Goal: Information Seeking & Learning: Find contact information

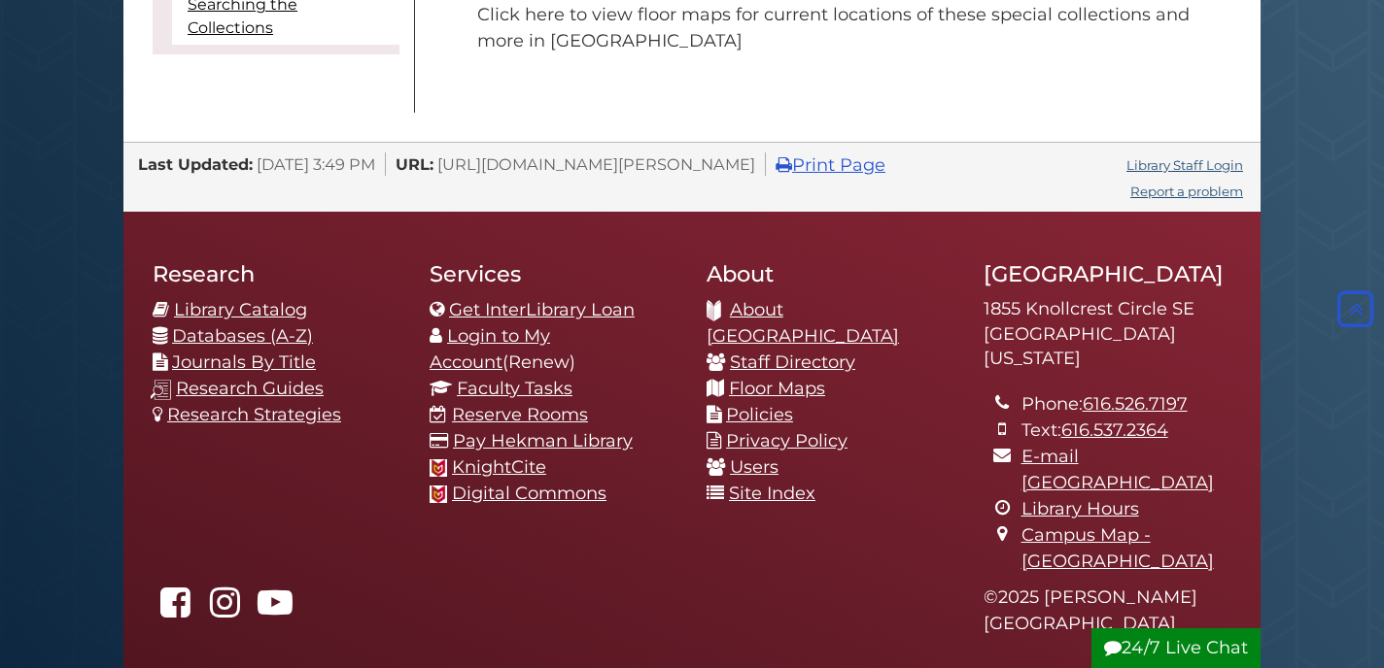
scroll to position [975, 0]
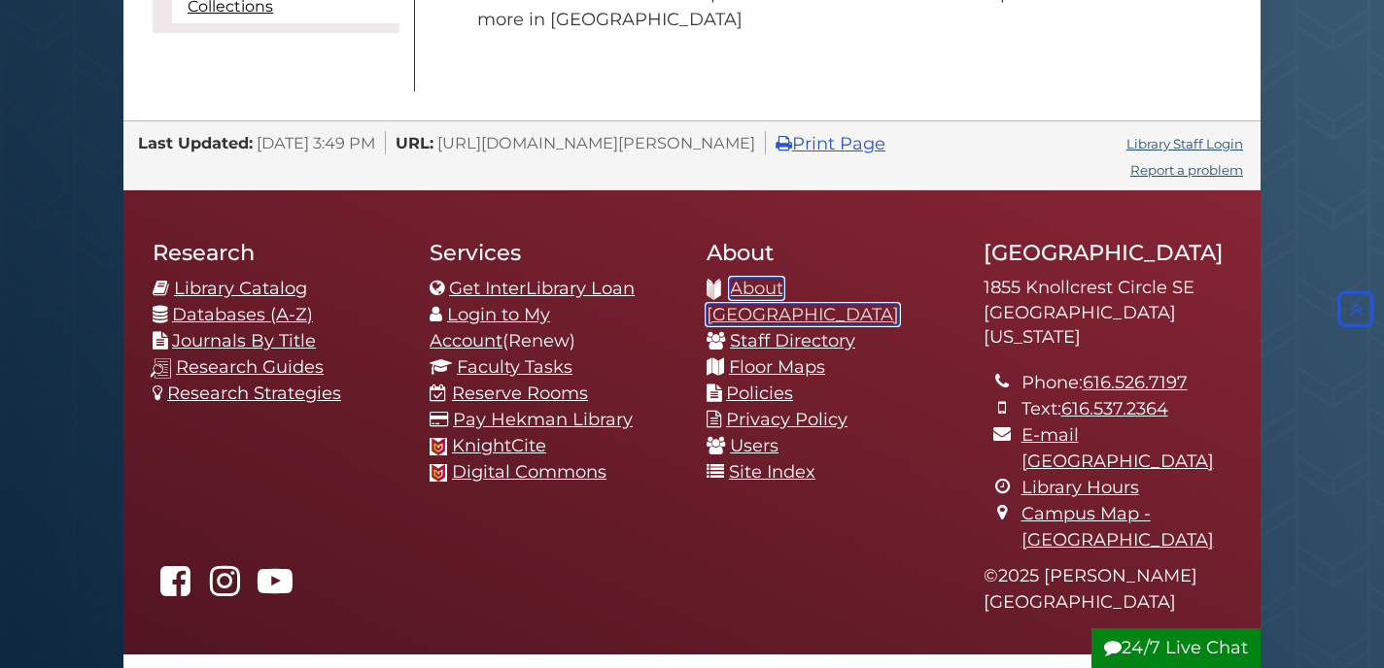
click at [835, 291] on link "About [GEOGRAPHIC_DATA]" at bounding box center [802, 302] width 192 height 48
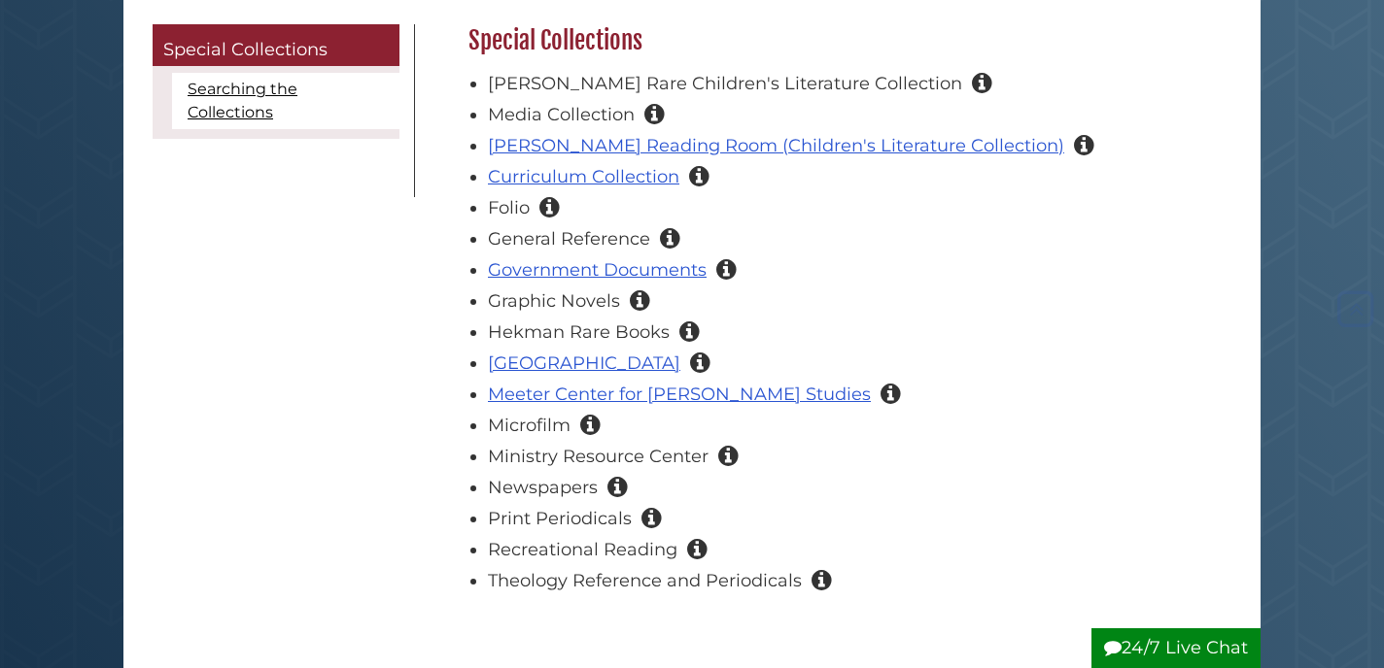
scroll to position [1131, 0]
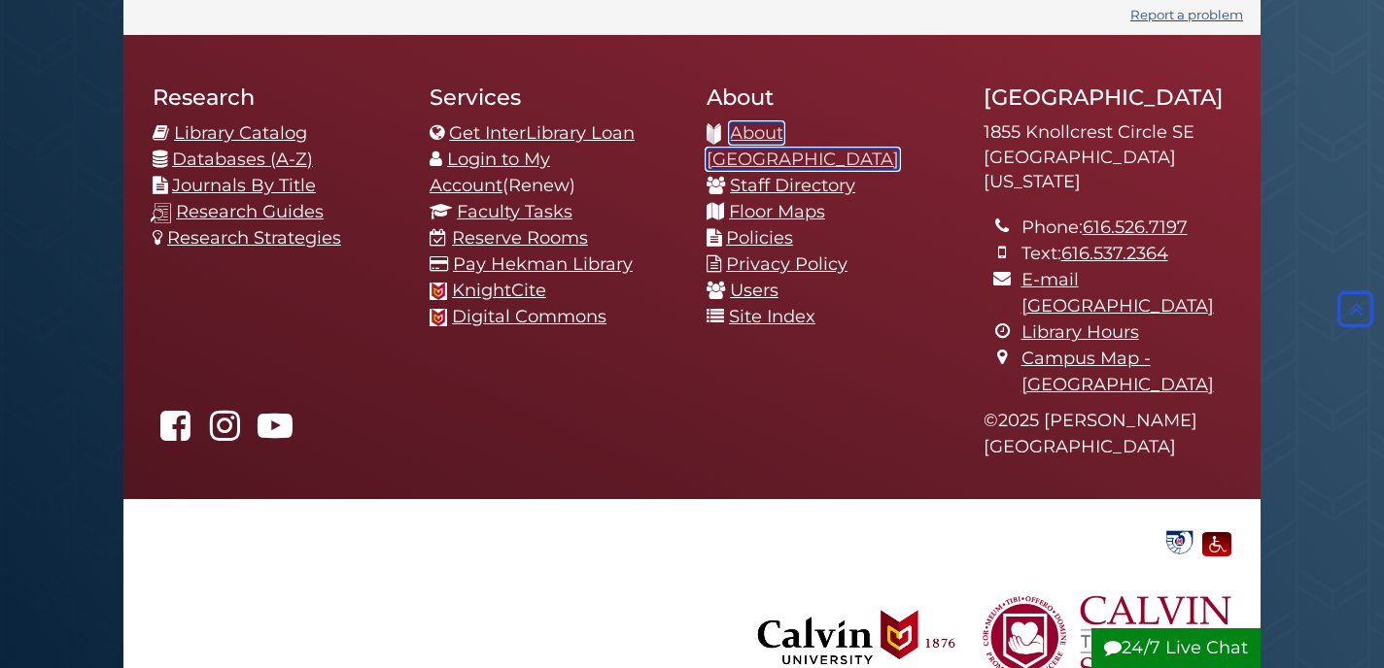
click at [805, 134] on link "About [GEOGRAPHIC_DATA]" at bounding box center [802, 146] width 192 height 48
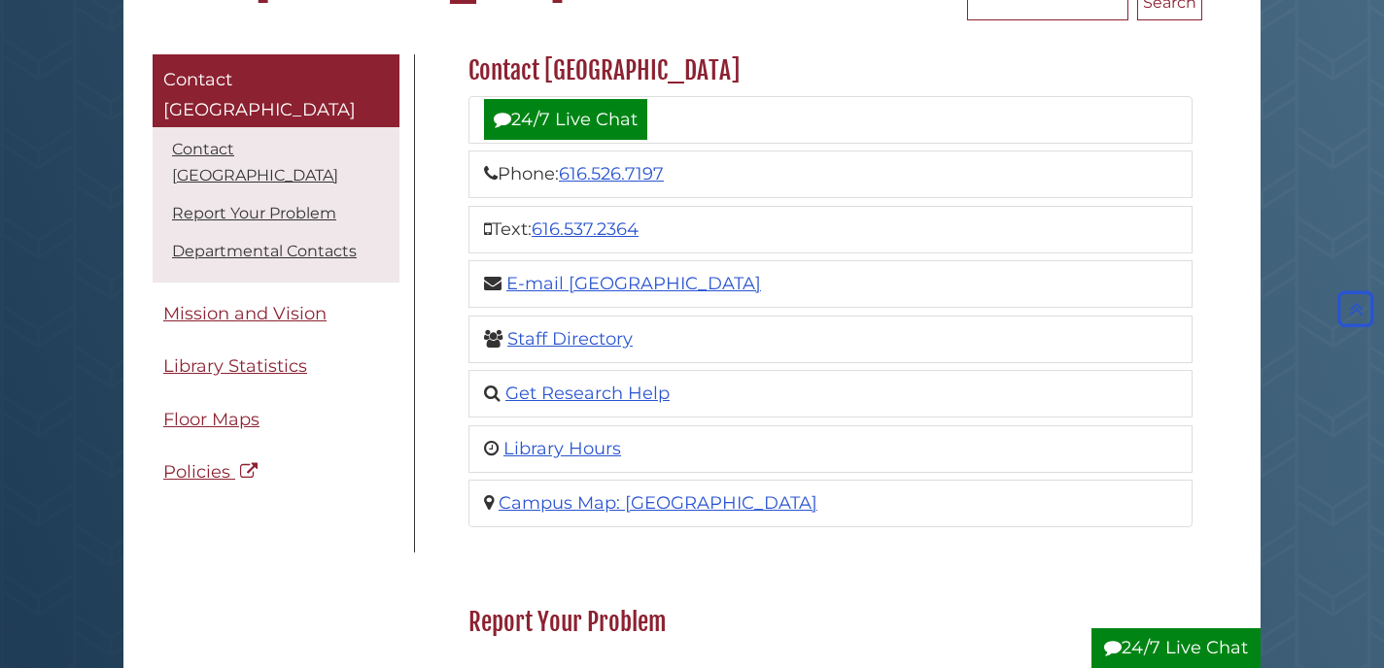
scroll to position [92, 0]
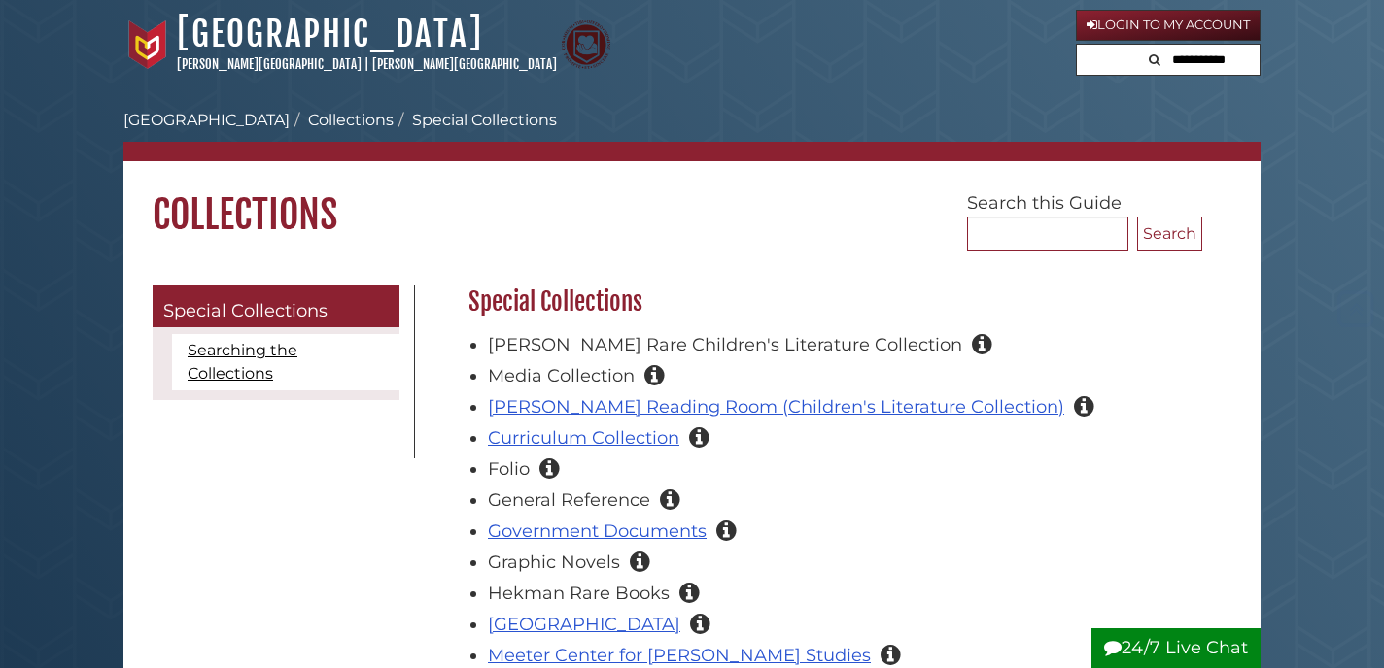
scroll to position [1131, 0]
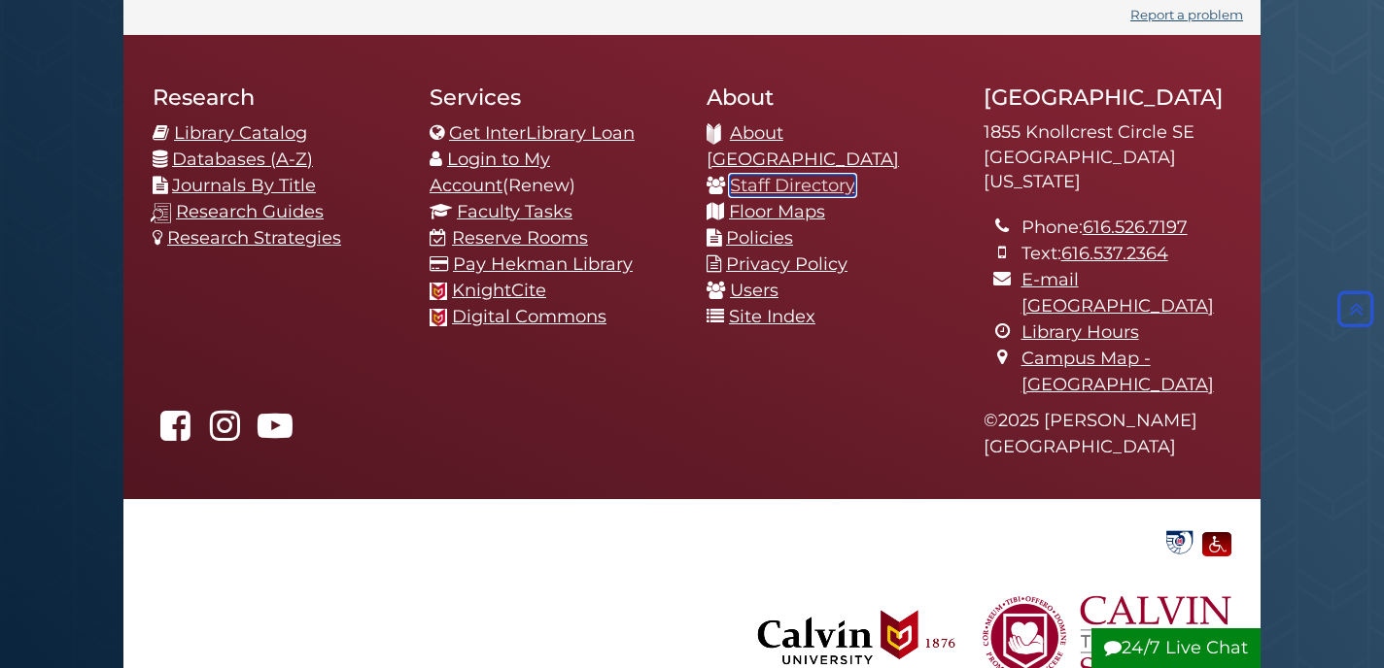
click at [795, 175] on link "Staff Directory" at bounding box center [792, 185] width 125 height 21
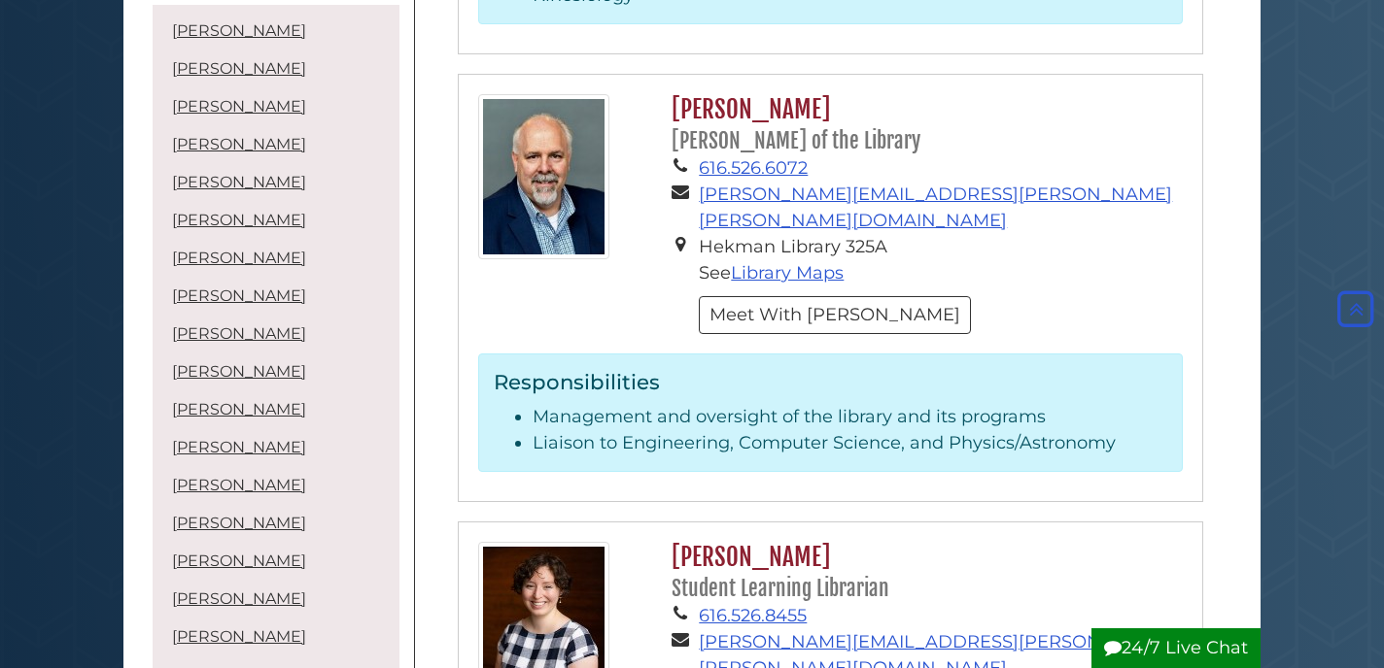
scroll to position [5385, 0]
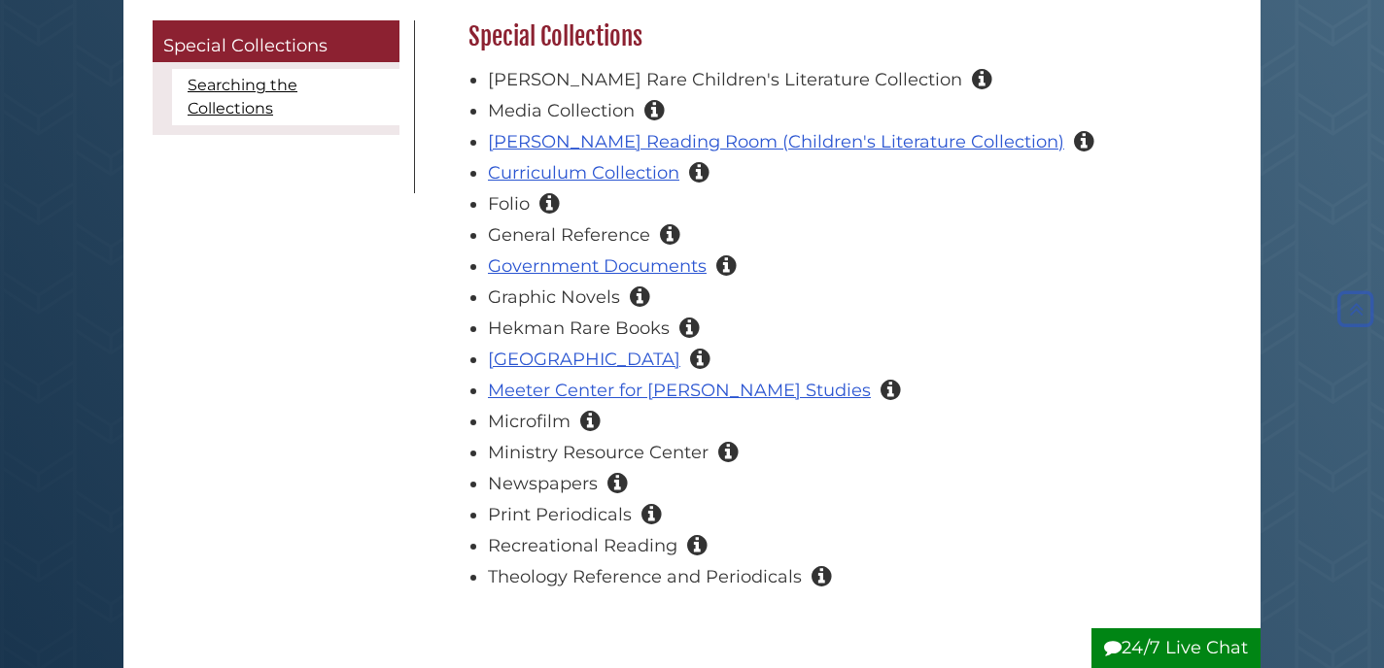
scroll to position [278, 0]
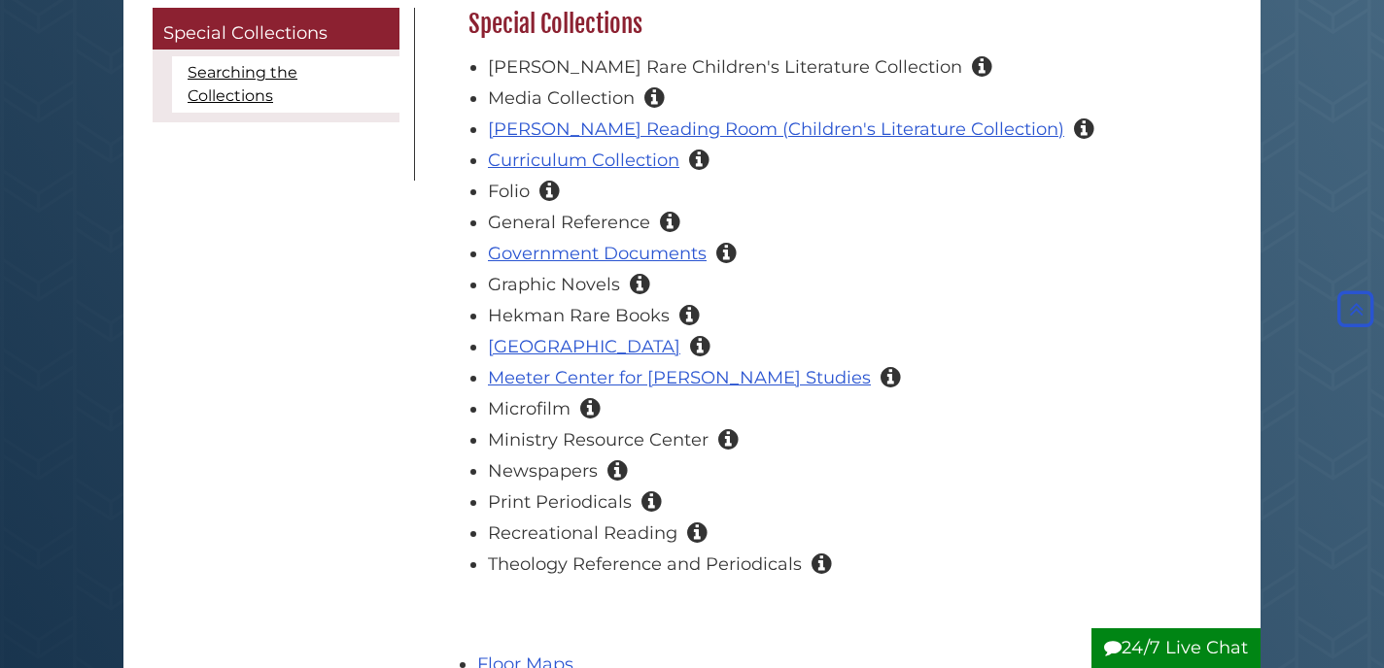
click at [586, 416] on icon "Collection of periodicals and other resources preserved on photographic film. T…" at bounding box center [590, 407] width 20 height 17
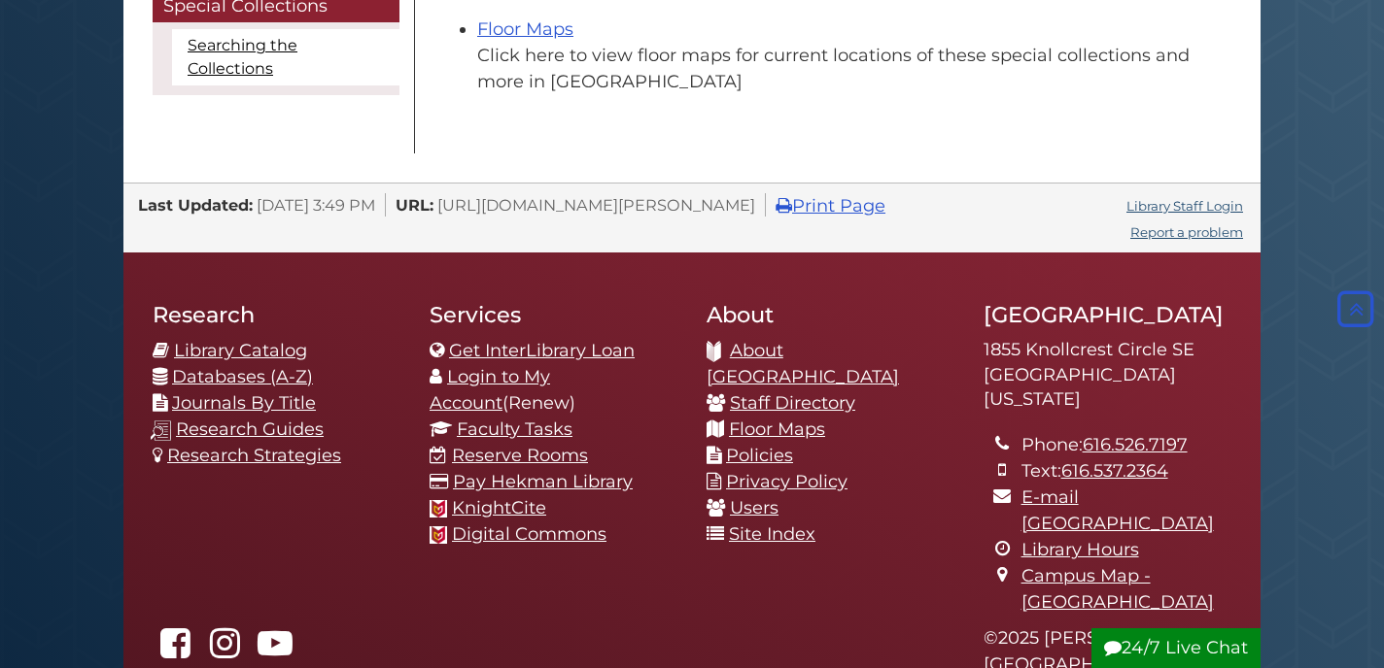
scroll to position [928, 0]
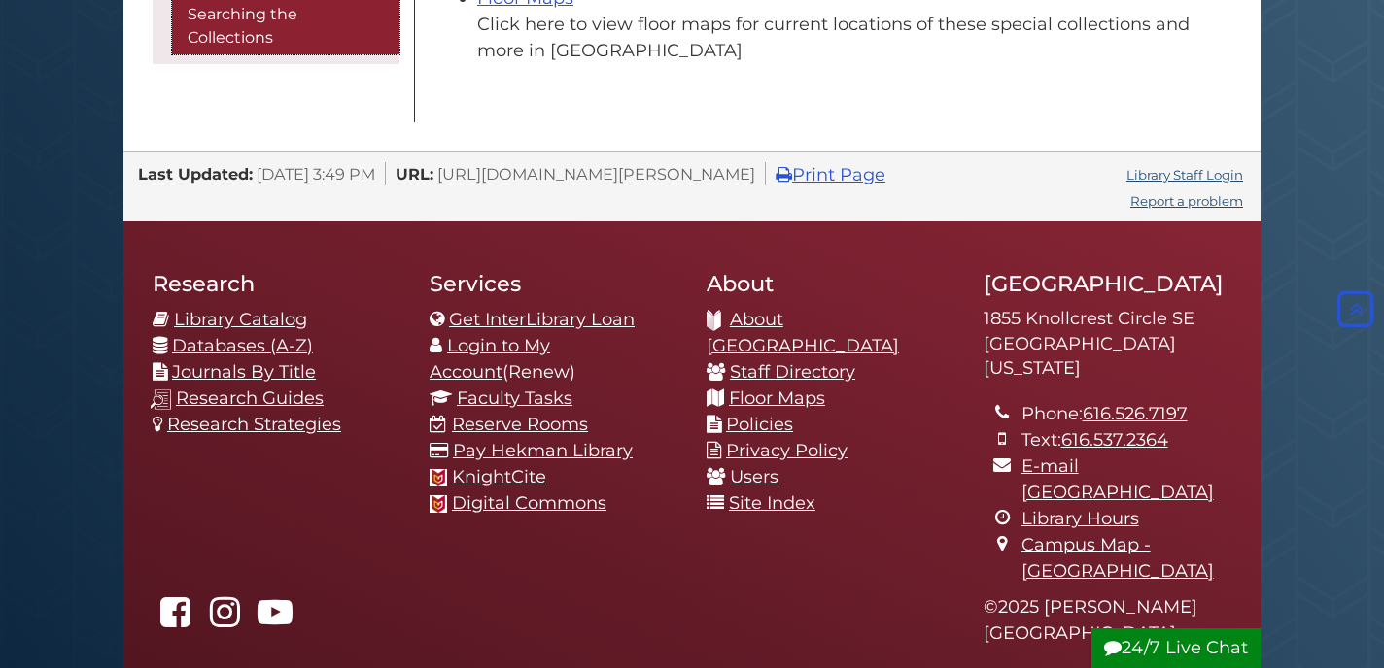
scroll to position [1149, 0]
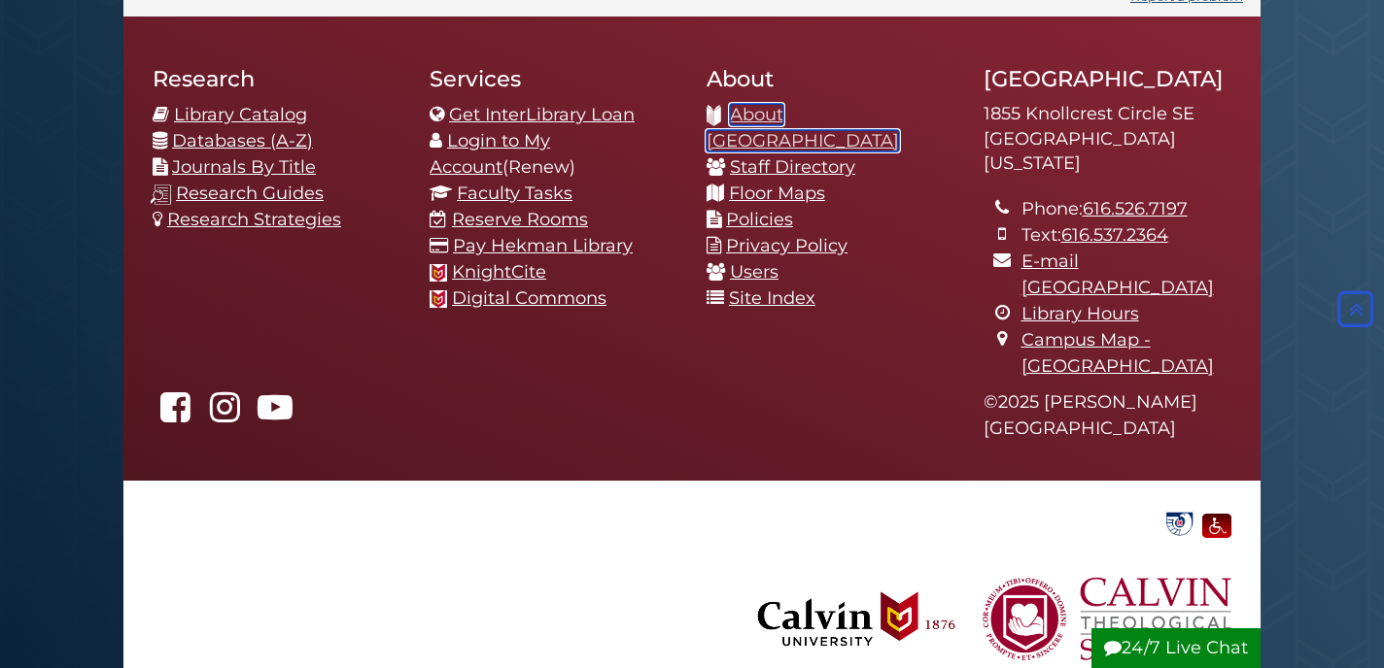
click at [899, 117] on link "About [GEOGRAPHIC_DATA]" at bounding box center [802, 128] width 192 height 48
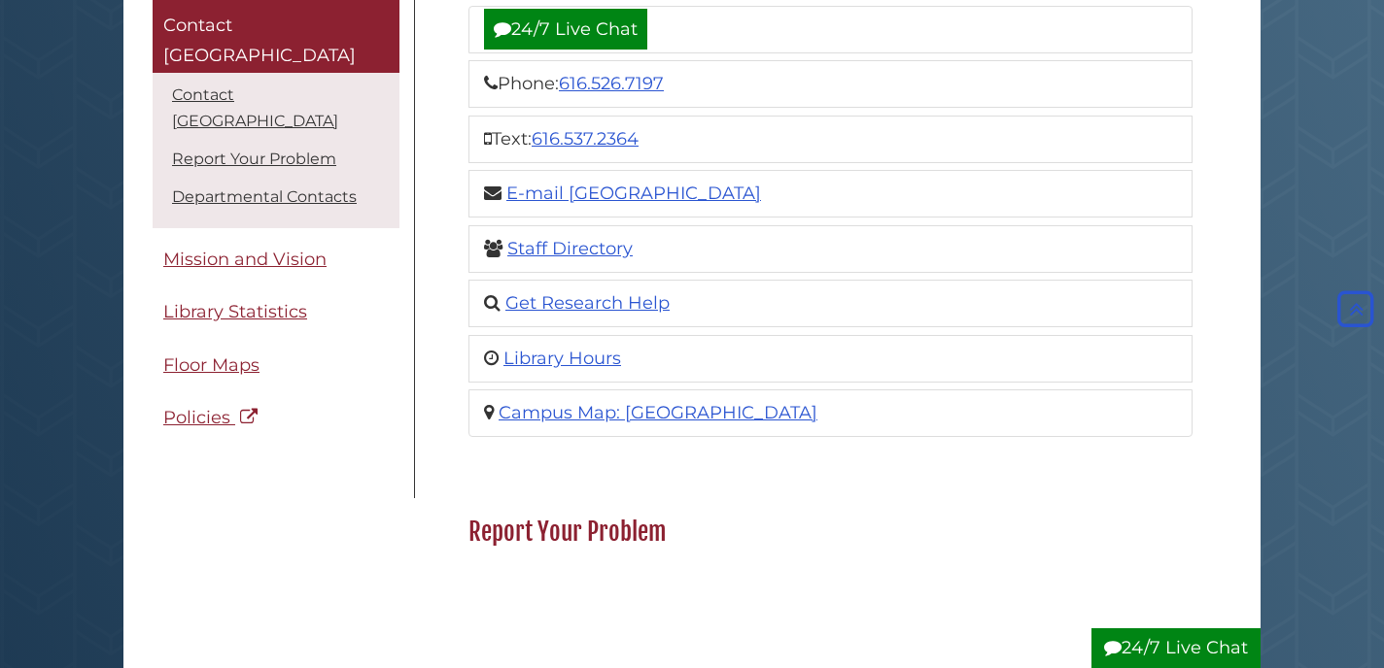
scroll to position [312, 0]
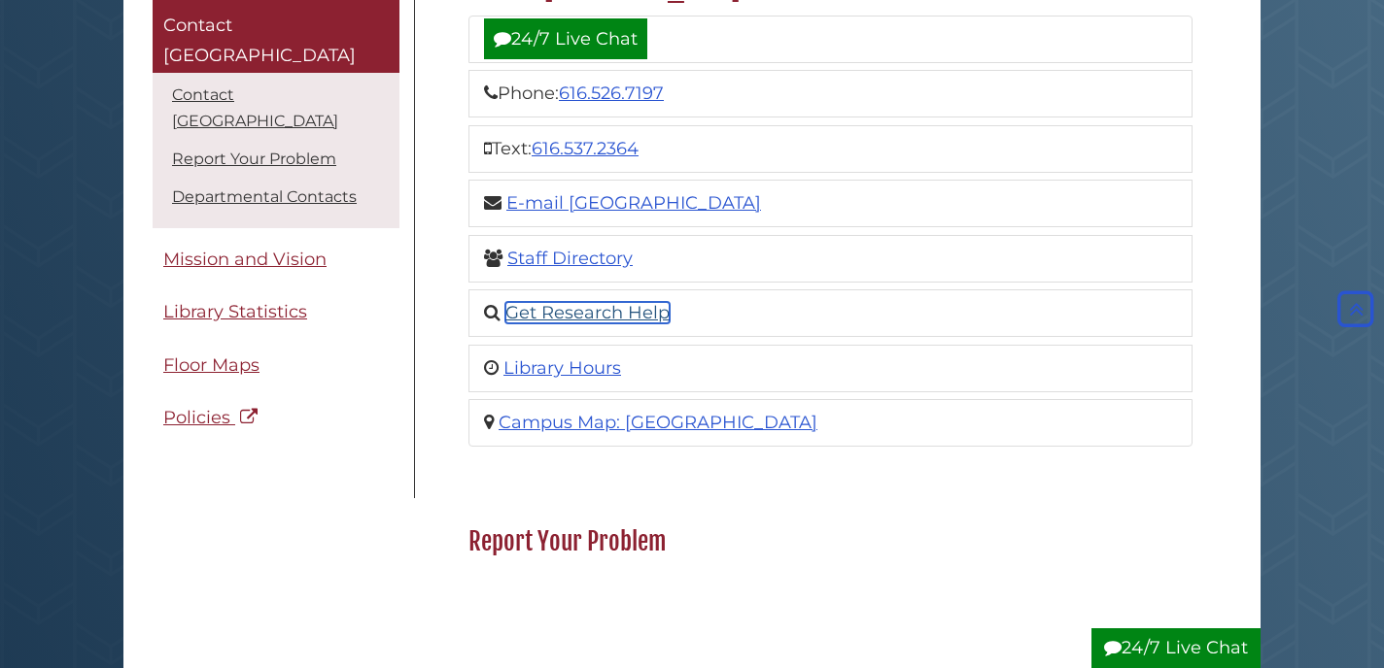
click at [643, 320] on link "Get Research Help" at bounding box center [587, 312] width 164 height 21
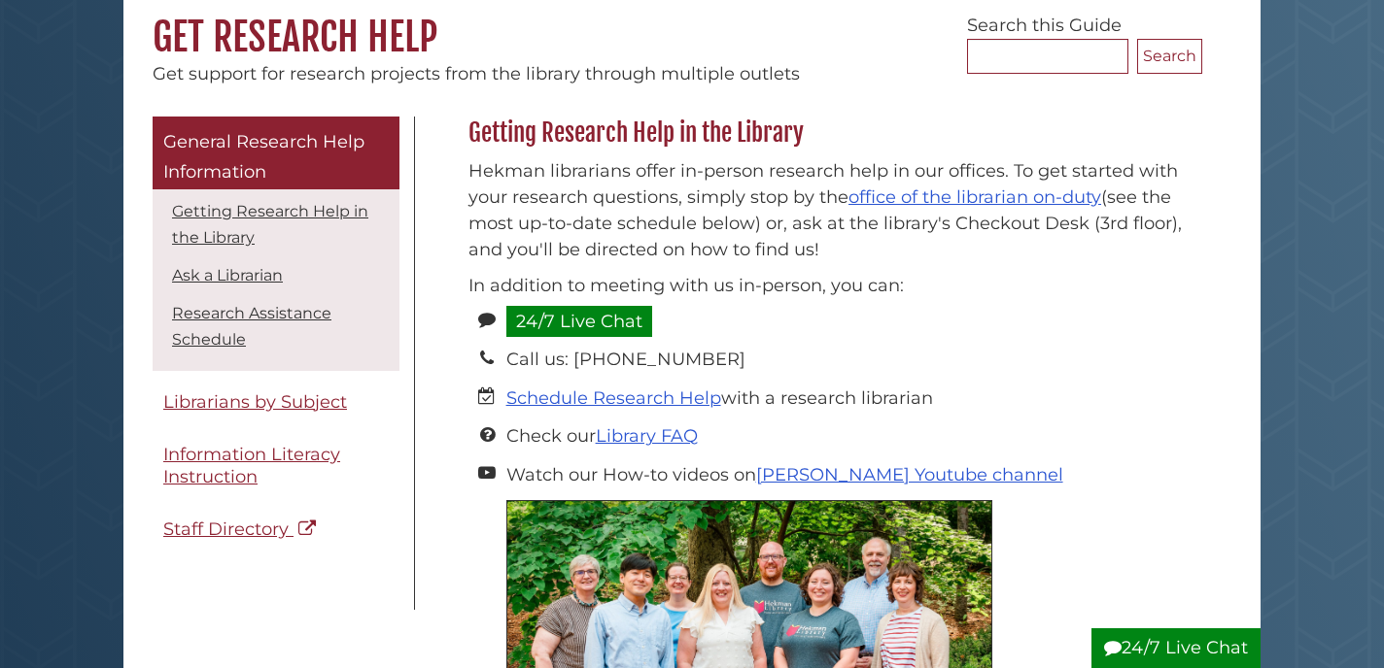
scroll to position [182, 0]
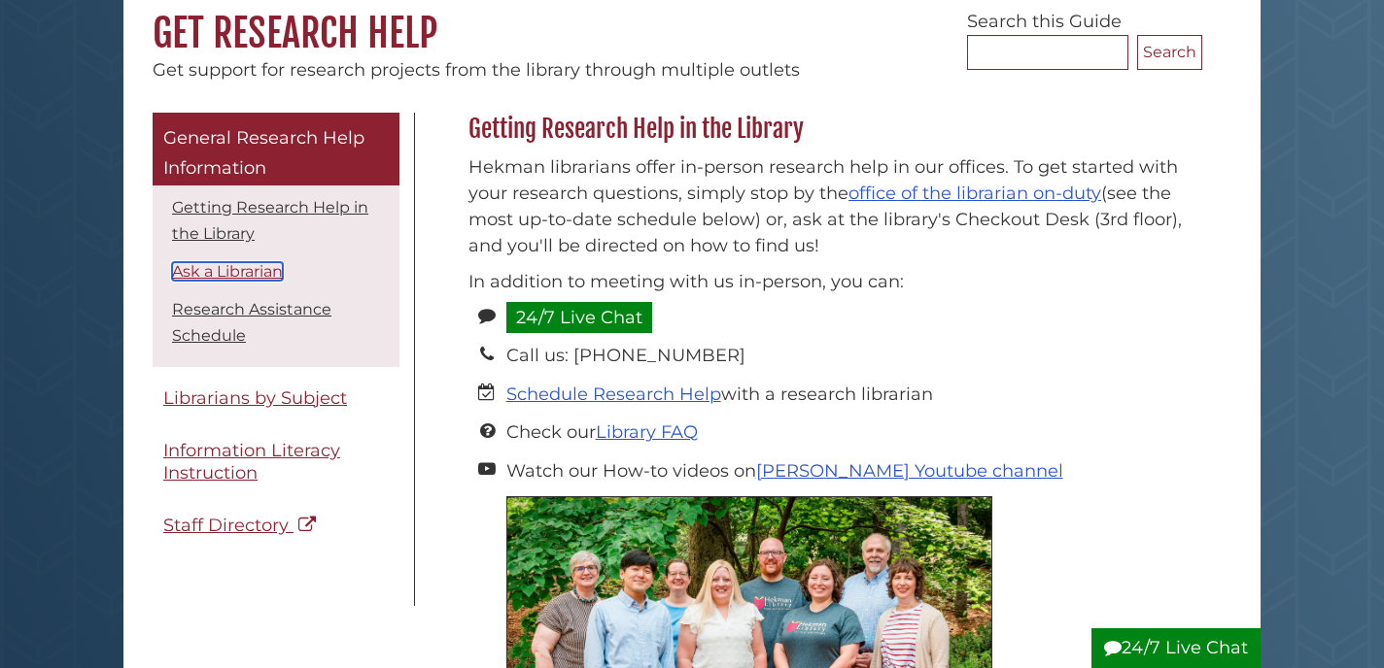
click at [185, 271] on link "Ask a Librarian" at bounding box center [227, 271] width 111 height 18
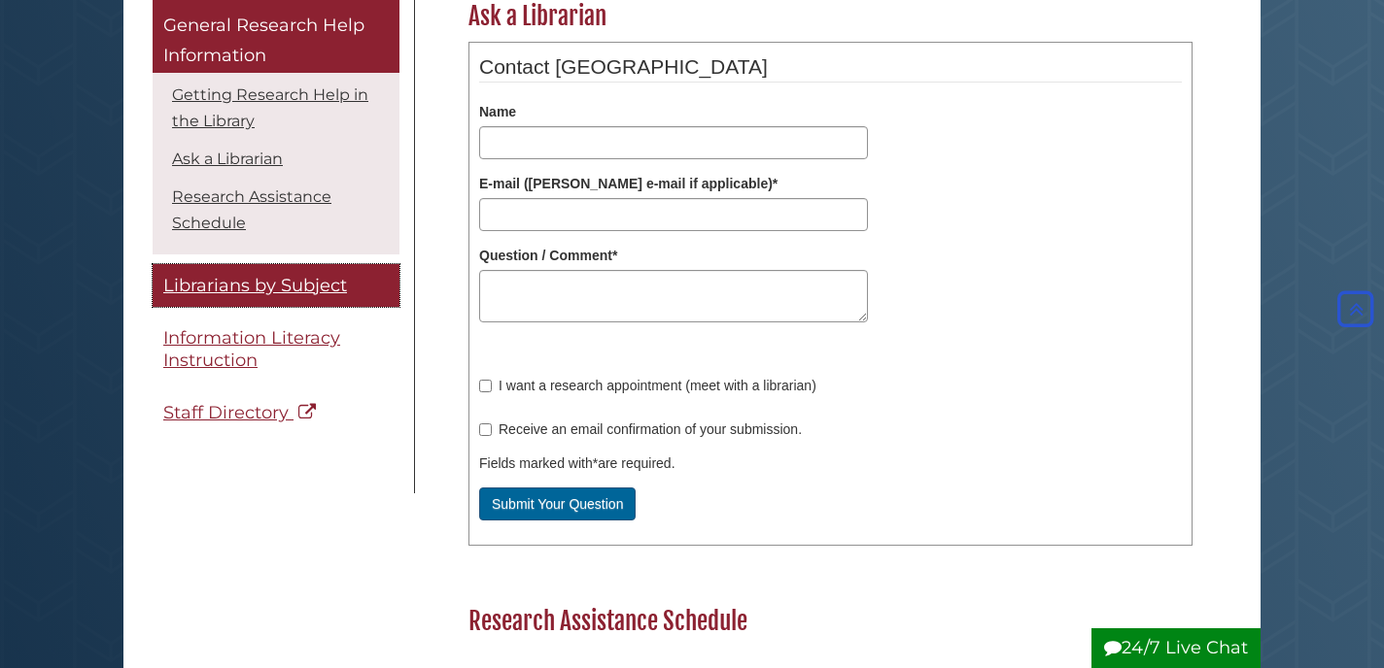
click at [192, 283] on span "Librarians by Subject" at bounding box center [255, 285] width 184 height 21
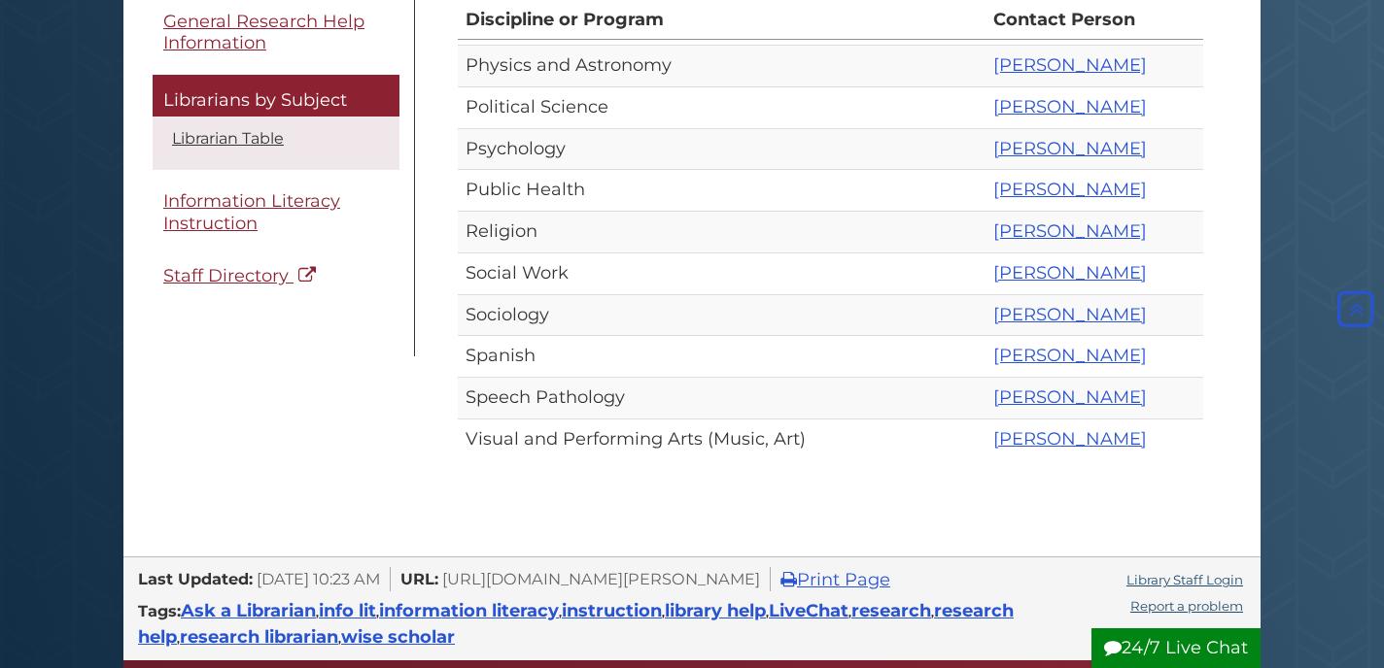
scroll to position [1201, 0]
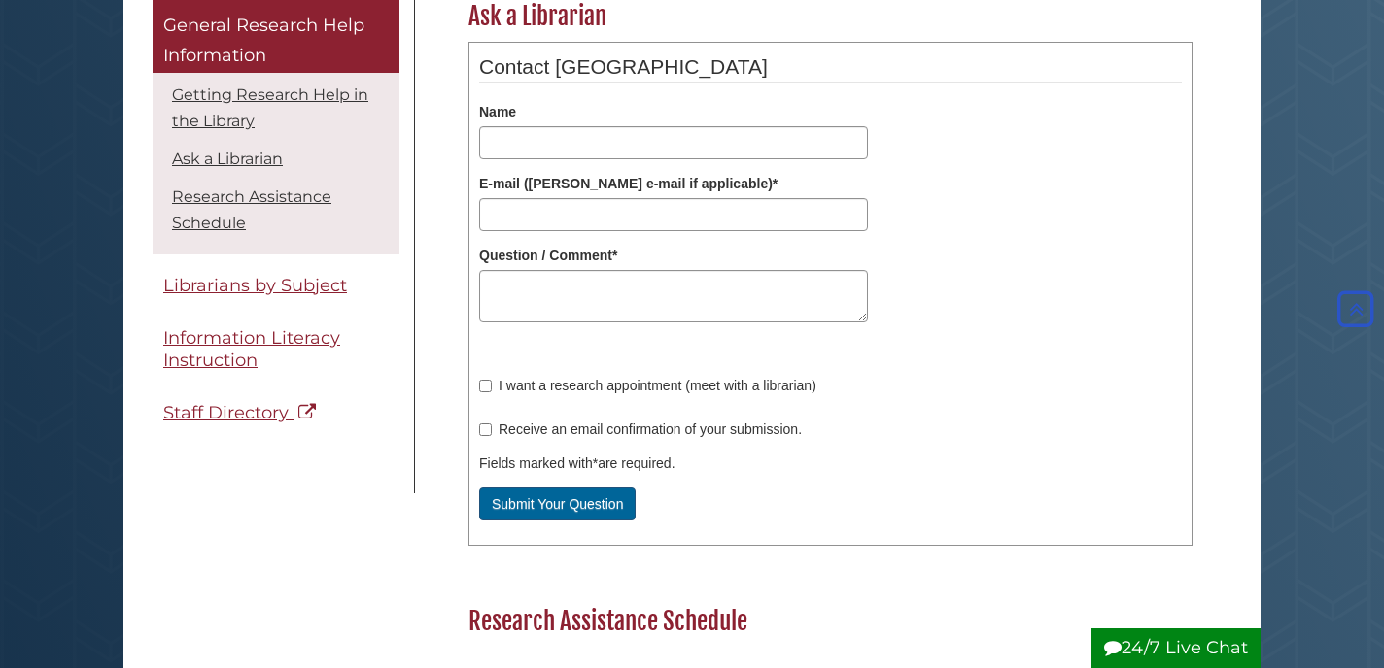
scroll to position [182, 0]
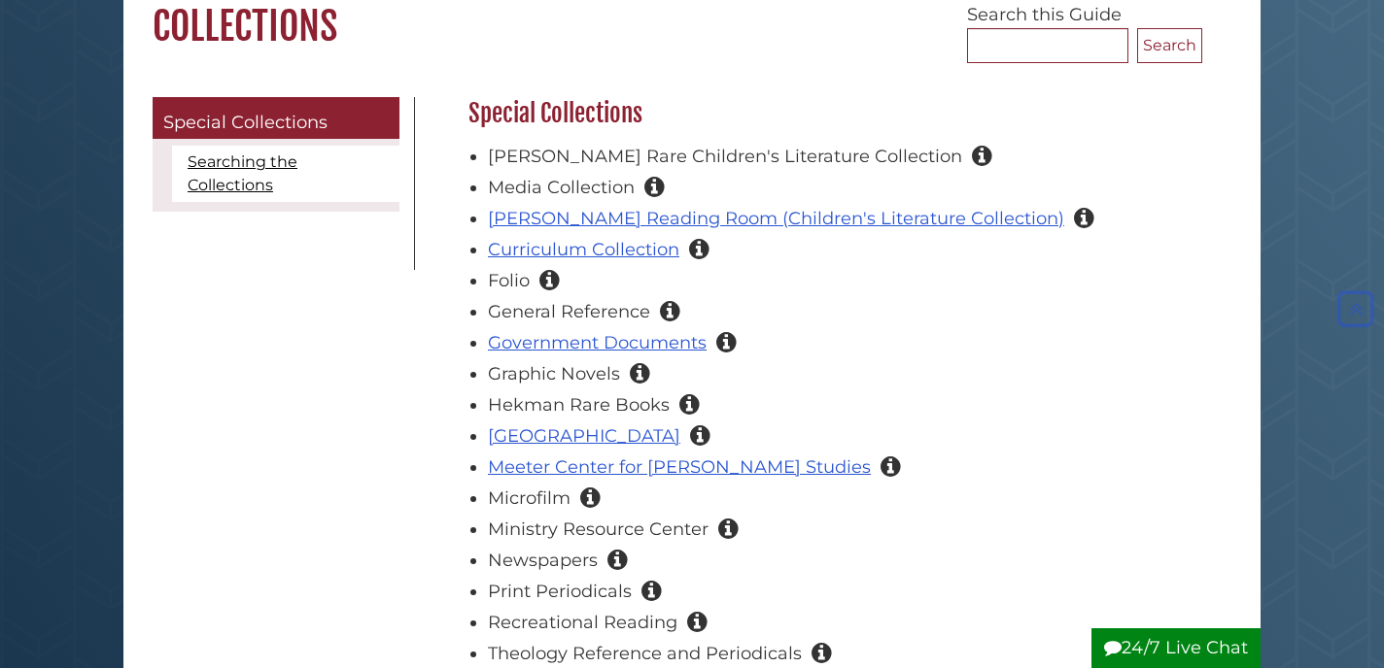
scroll to position [190, 0]
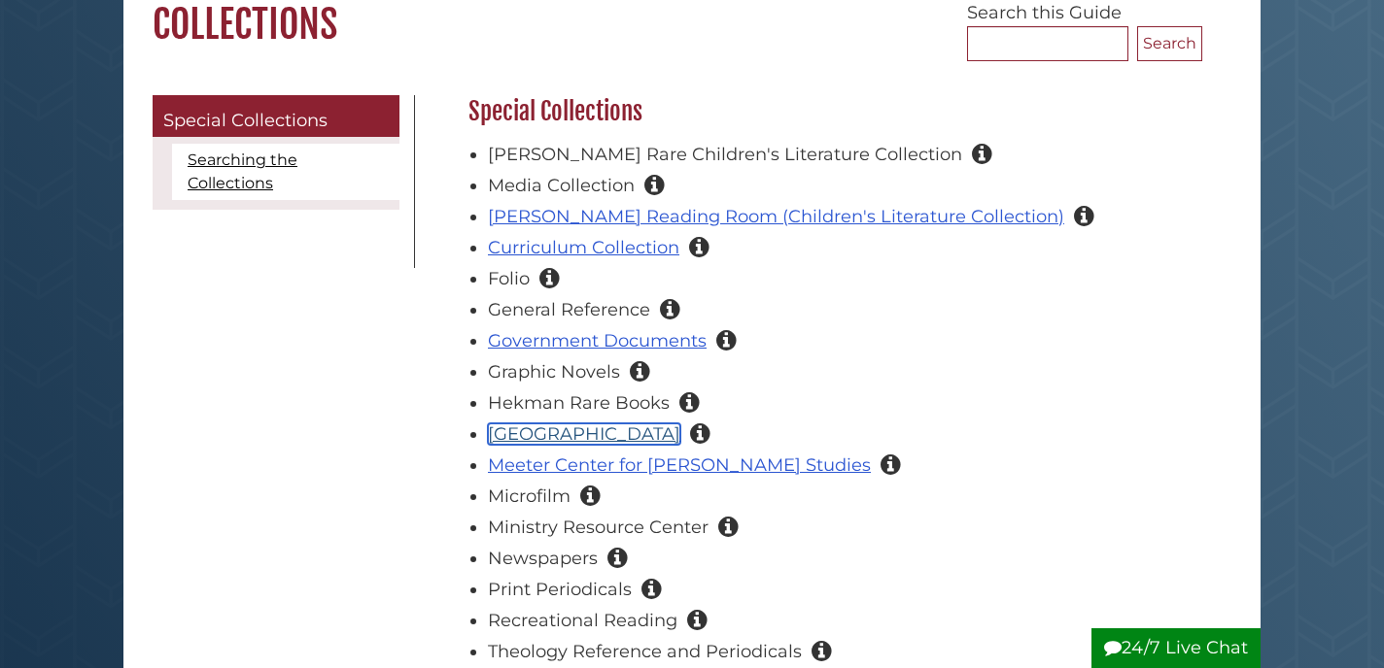
click at [543, 435] on link "Heritage Hall" at bounding box center [584, 434] width 192 height 21
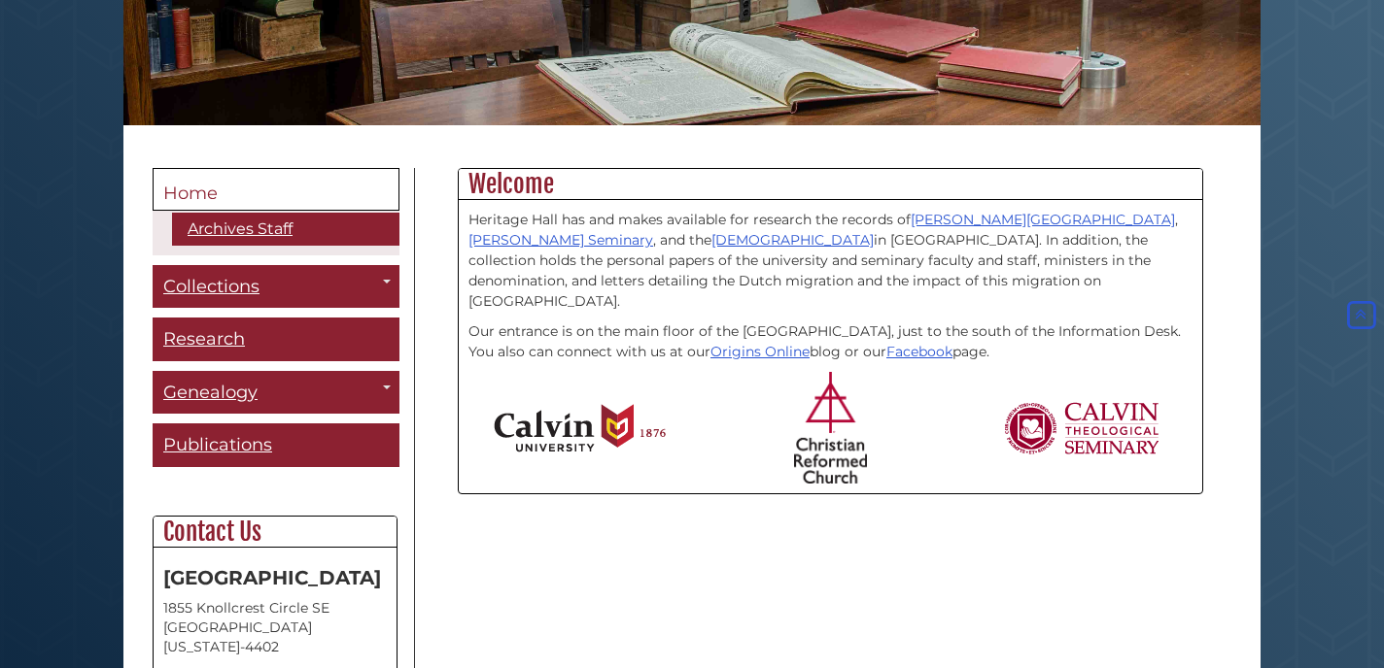
scroll to position [375, 0]
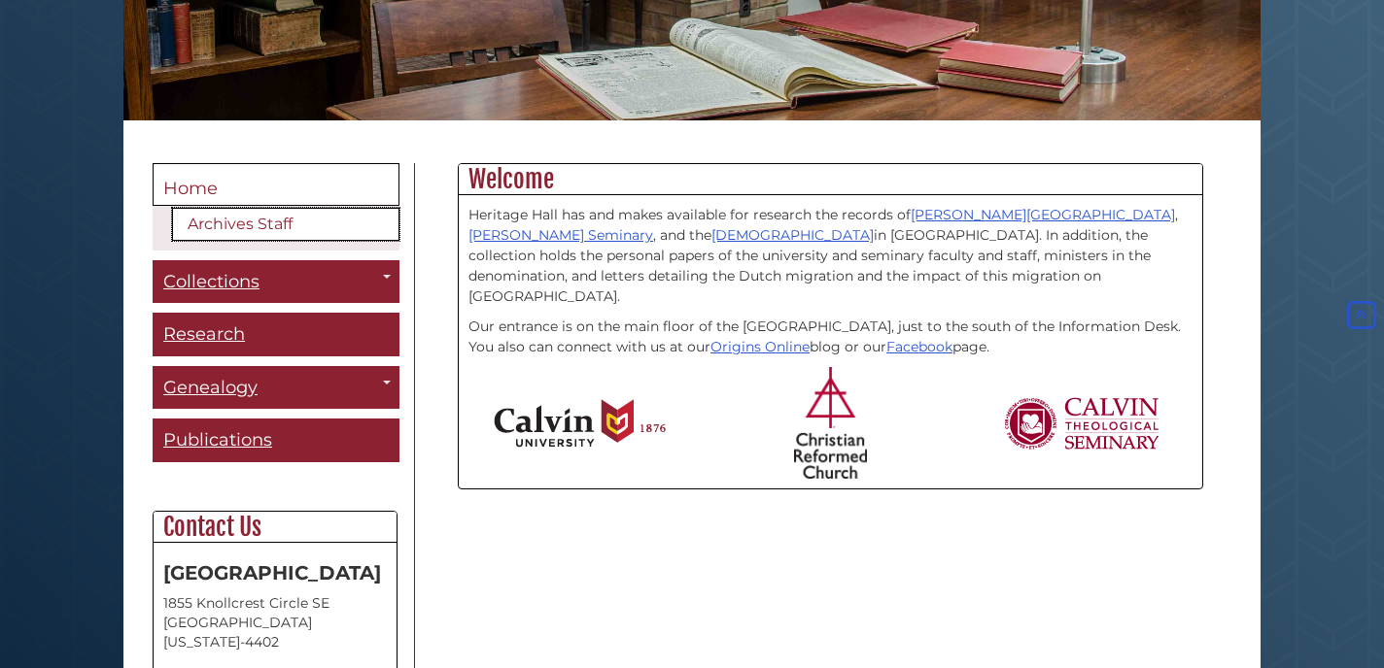
click at [224, 222] on link "Archives Staff" at bounding box center [285, 224] width 227 height 33
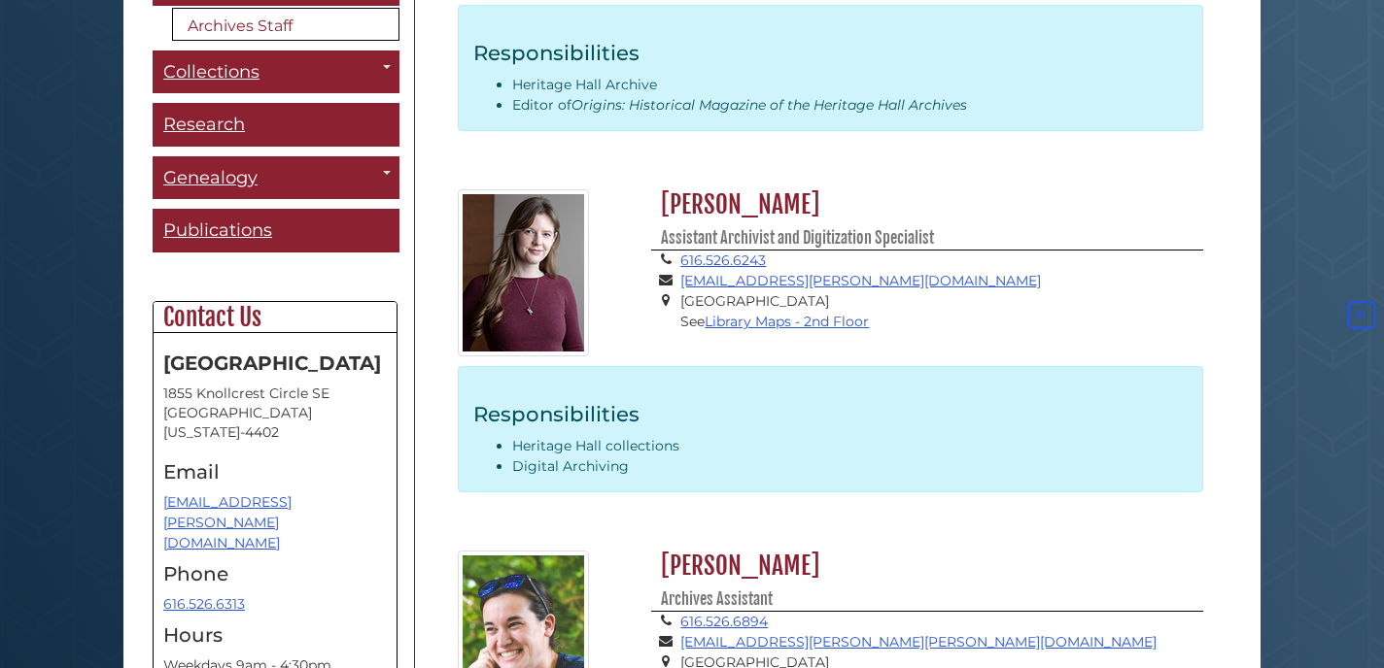
scroll to position [760, 0]
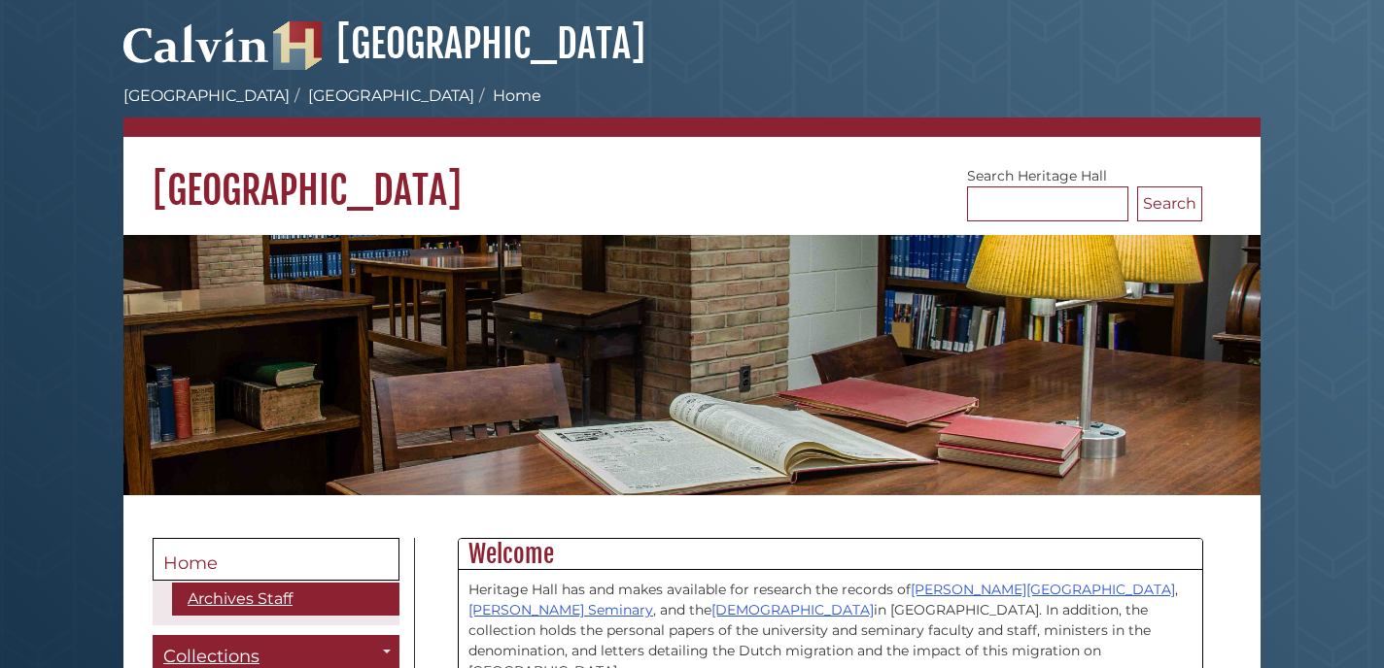
scroll to position [375, 0]
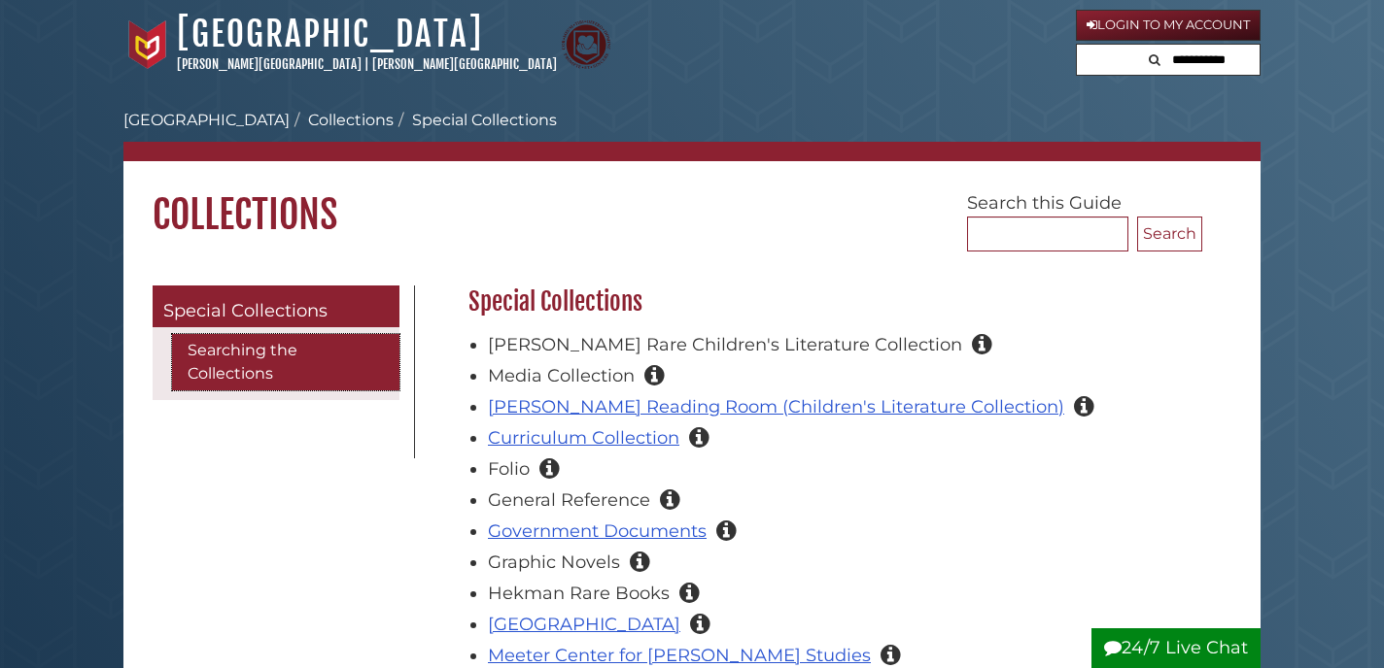
click at [253, 361] on link "Searching the Collections" at bounding box center [285, 362] width 227 height 56
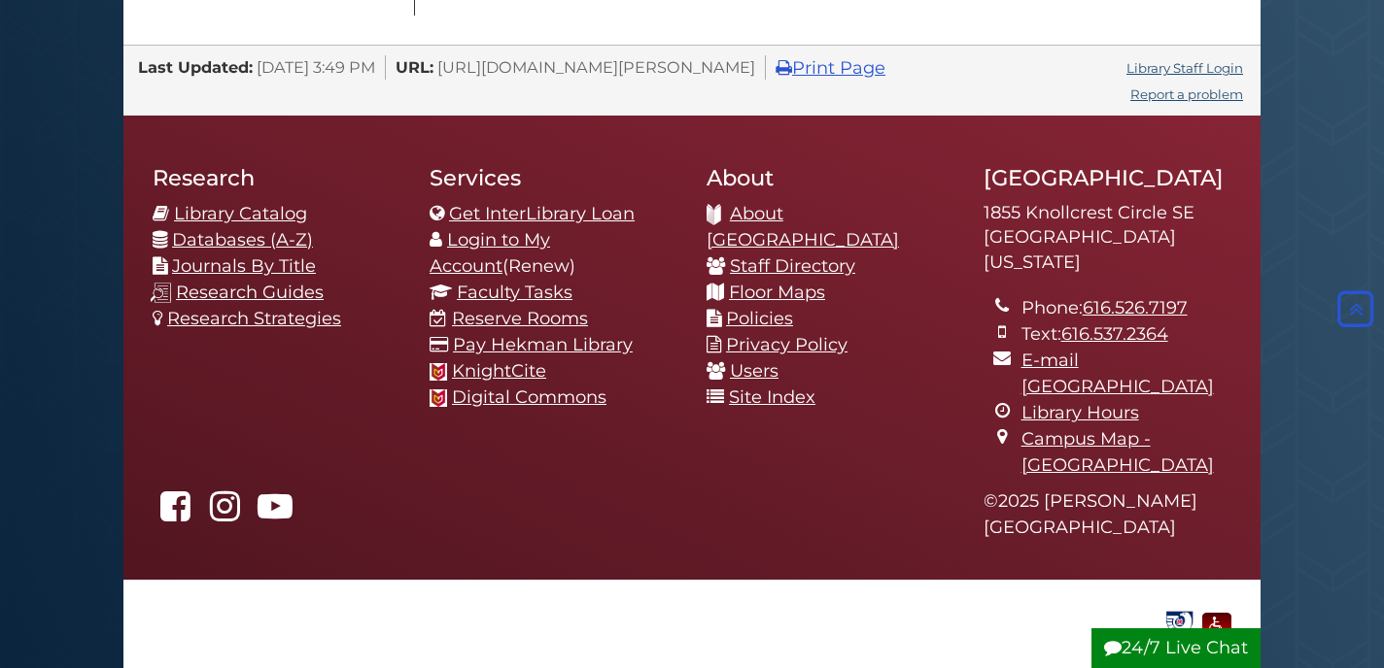
scroll to position [2476, 0]
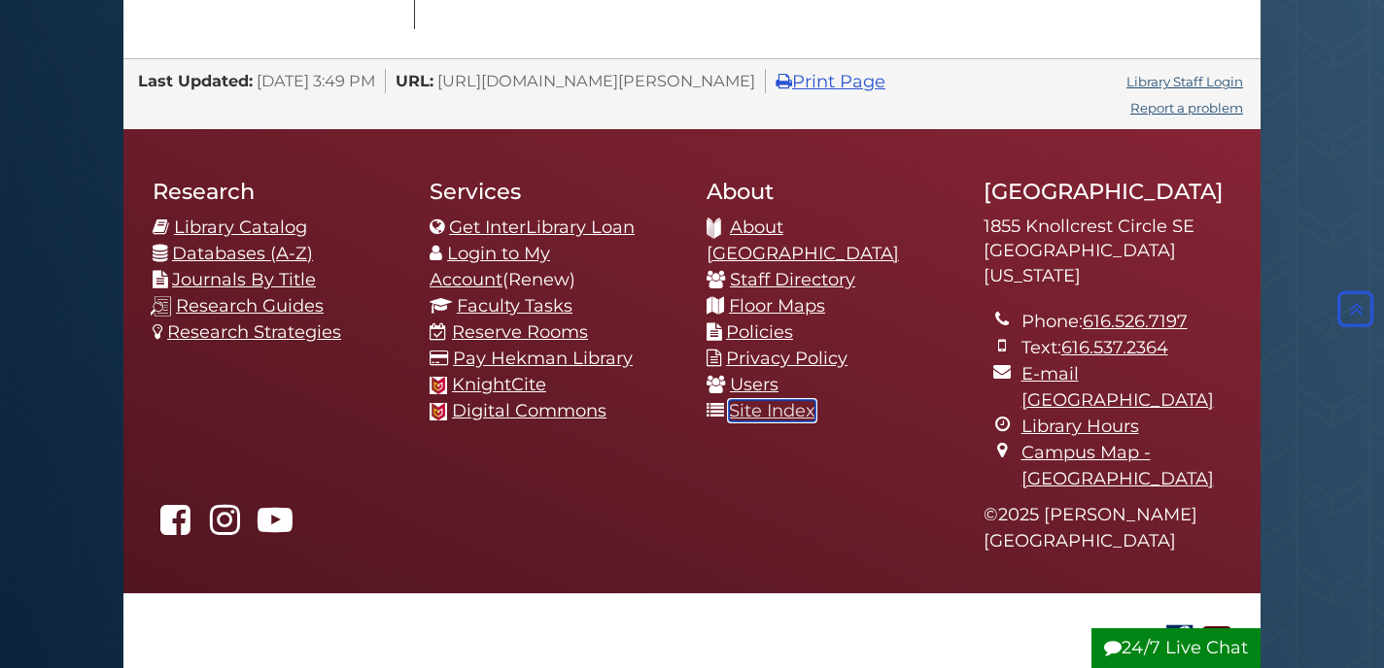
click at [781, 400] on link "Site Index" at bounding box center [772, 410] width 86 height 21
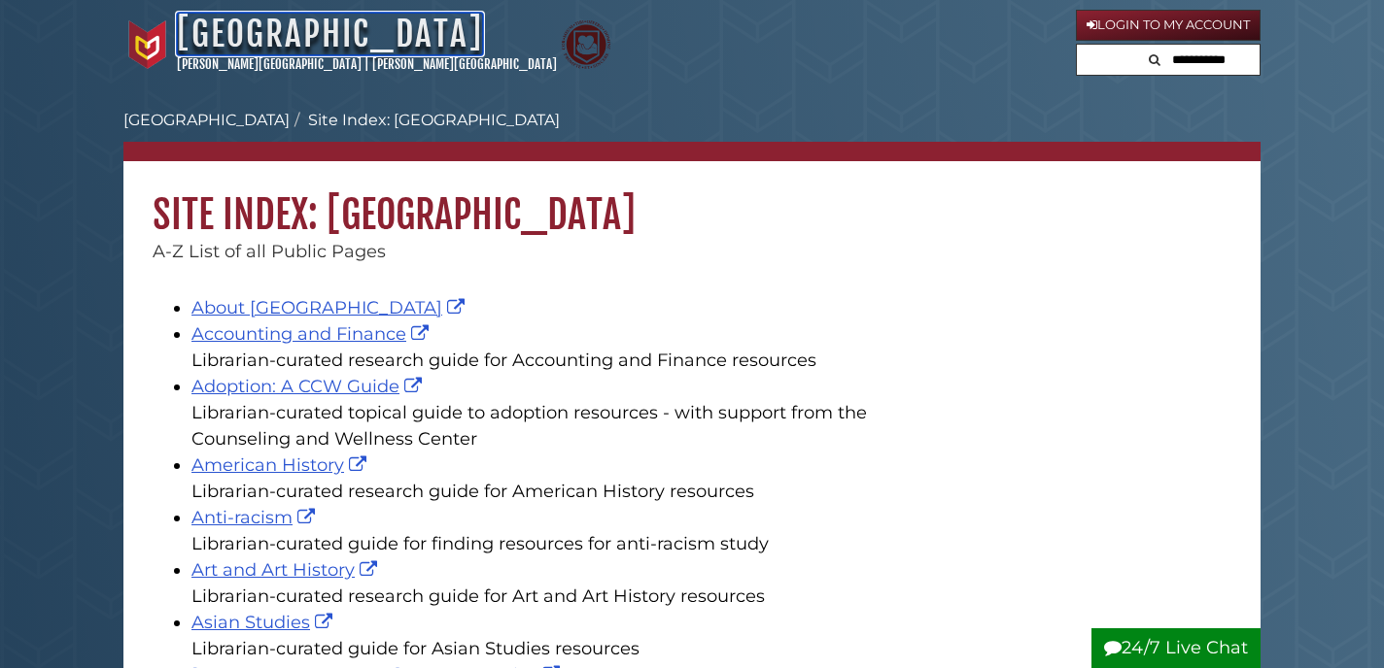
click at [297, 40] on link "[GEOGRAPHIC_DATA]" at bounding box center [330, 34] width 306 height 43
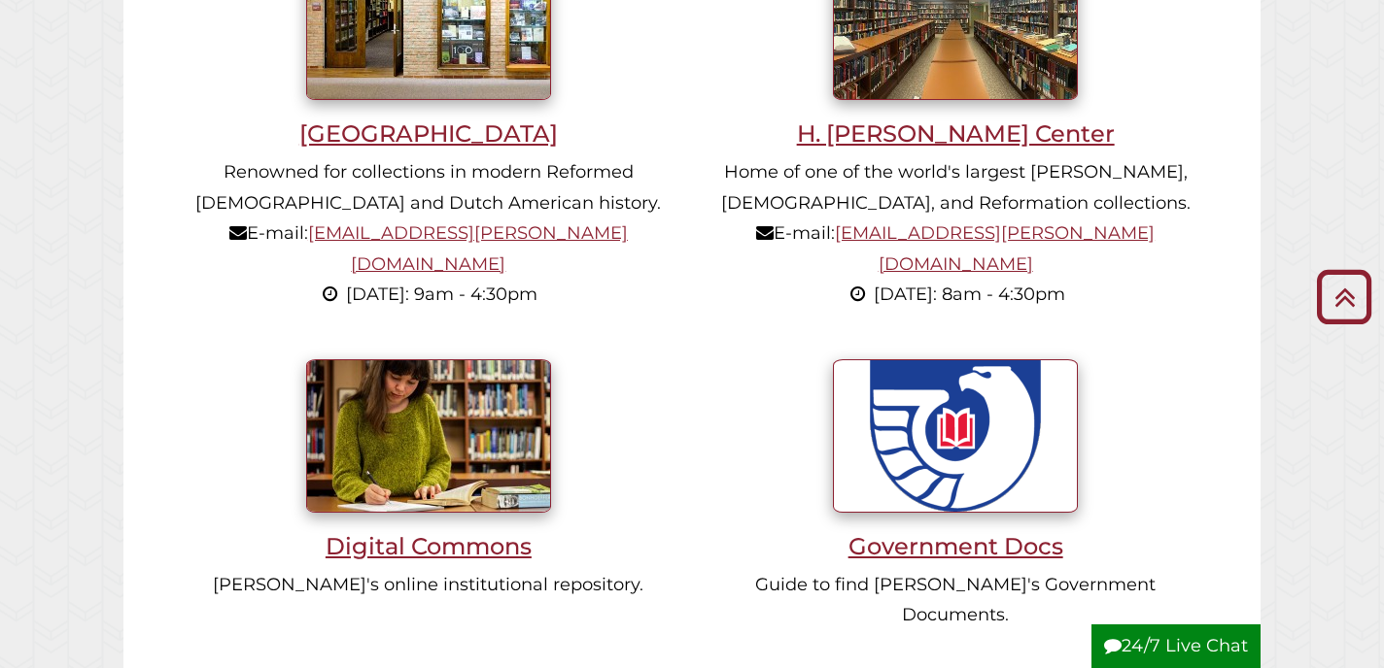
scroll to position [1409, 0]
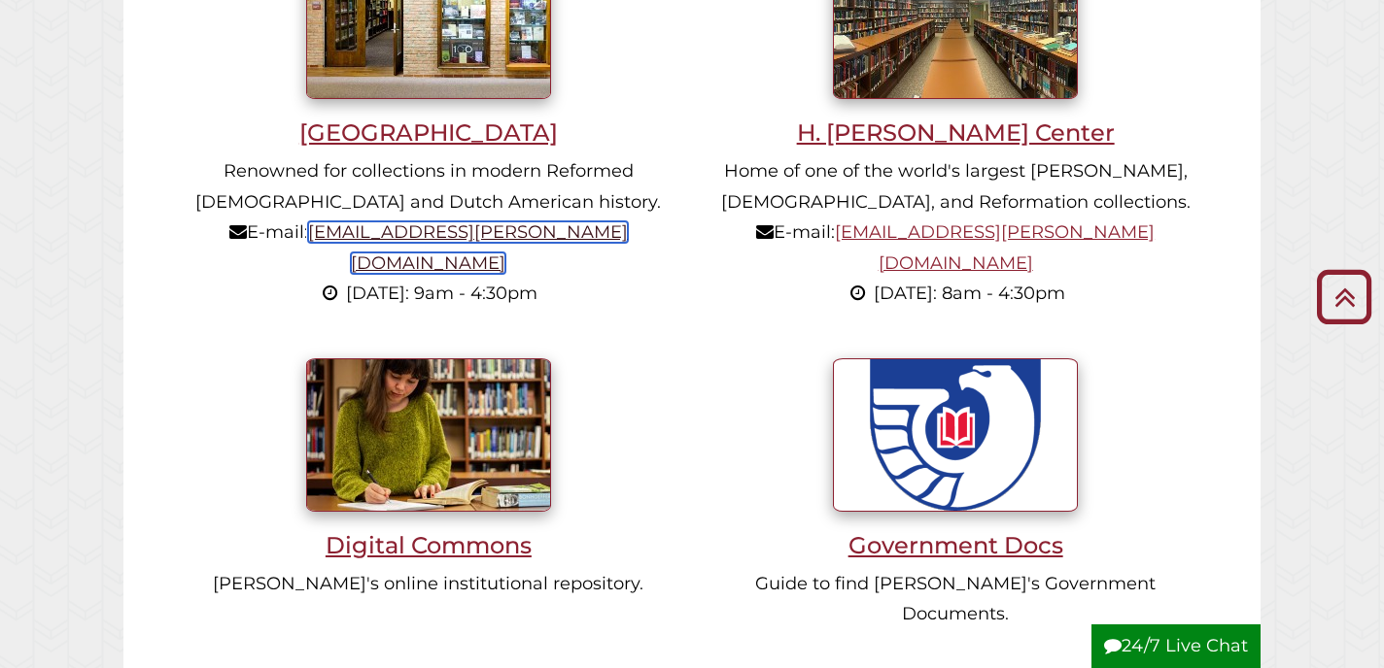
click at [425, 230] on link "[EMAIL_ADDRESS][PERSON_NAME][DOMAIN_NAME]" at bounding box center [468, 248] width 320 height 52
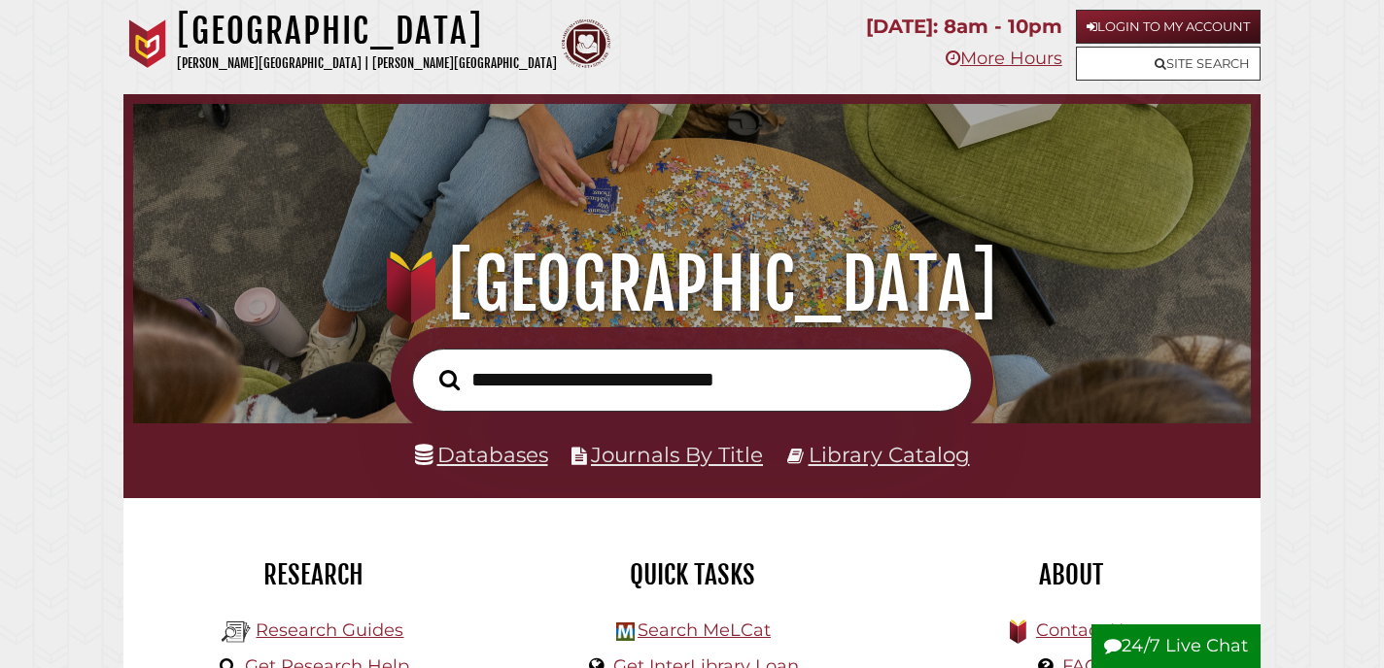
click at [629, 384] on input "text" at bounding box center [692, 380] width 560 height 63
type input "**********"
click at [429, 364] on button "Search" at bounding box center [449, 380] width 40 height 32
